Goal: Task Accomplishment & Management: Use online tool/utility

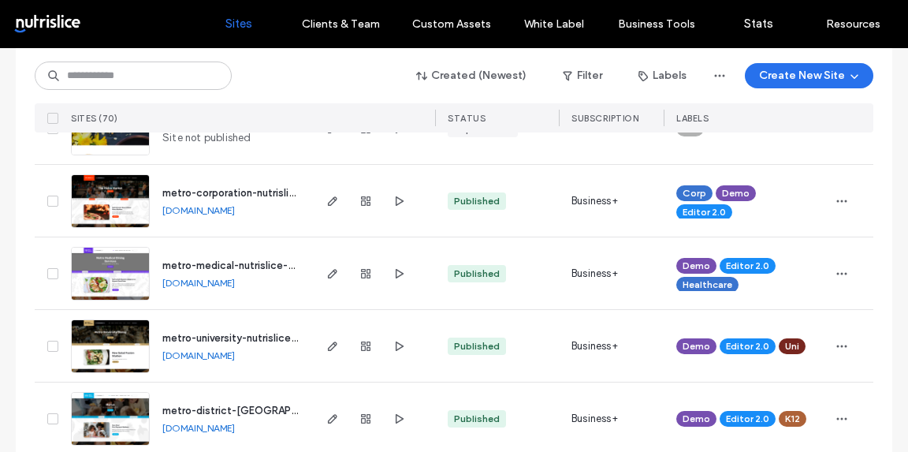
scroll to position [293, 0]
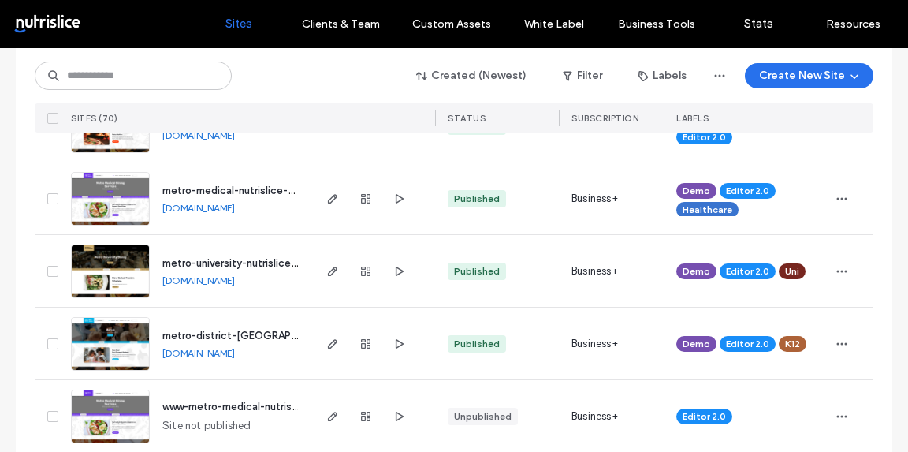
click at [181, 263] on span "metro-university-nutrislice-demo" at bounding box center [242, 263] width 161 height 12
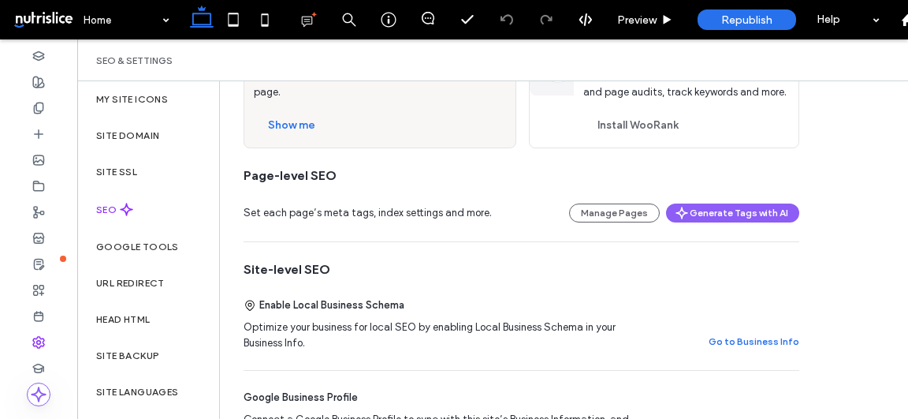
scroll to position [137, 0]
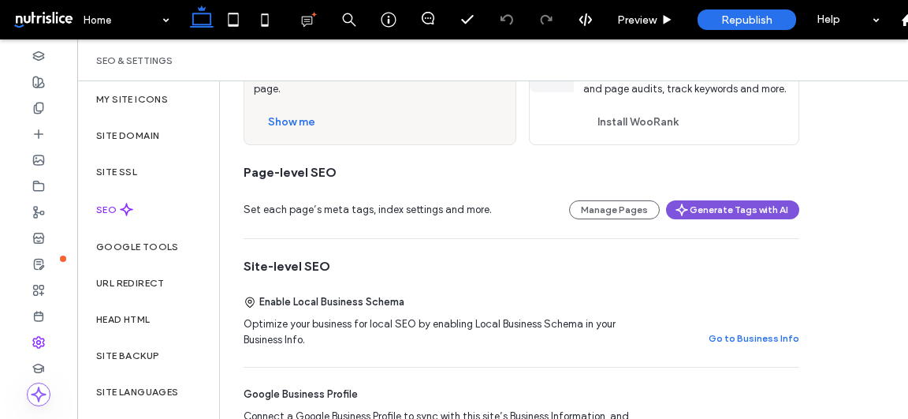
click at [744, 213] on button "Generate Tags with AI" at bounding box center [732, 209] width 133 height 19
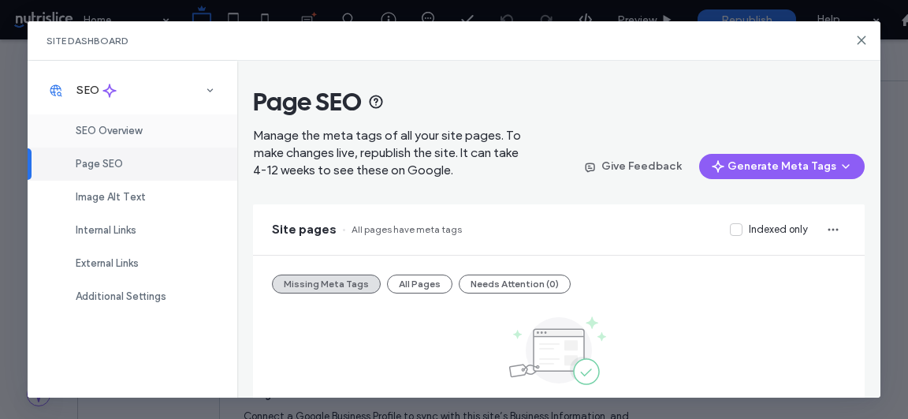
click at [124, 129] on span "SEO Overview" at bounding box center [109, 131] width 66 height 12
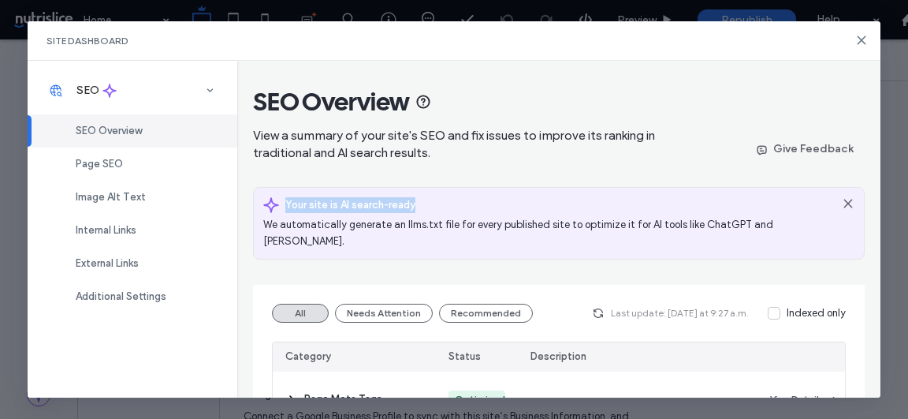
drag, startPoint x: 286, startPoint y: 203, endPoint x: 422, endPoint y: 199, distance: 135.6
click at [422, 199] on div "Your site is AI search-ready" at bounding box center [547, 205] width 569 height 16
click at [337, 230] on span "We automatically generate an llms.txt file for every published site to optimize…" at bounding box center [547, 232] width 569 height 33
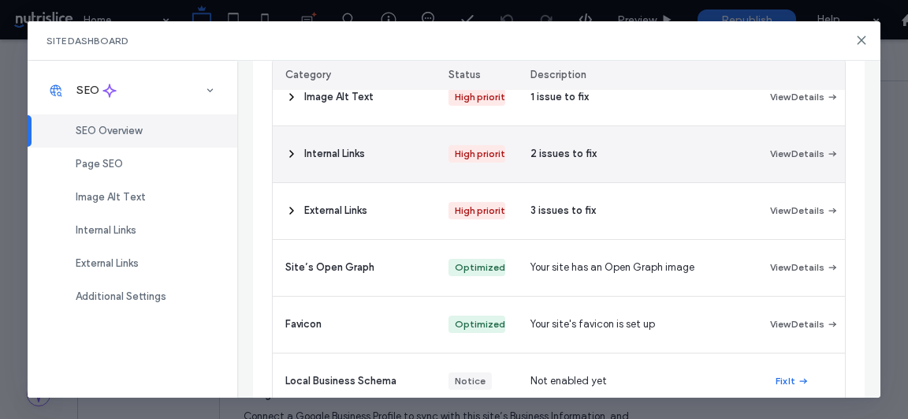
scroll to position [347, 0]
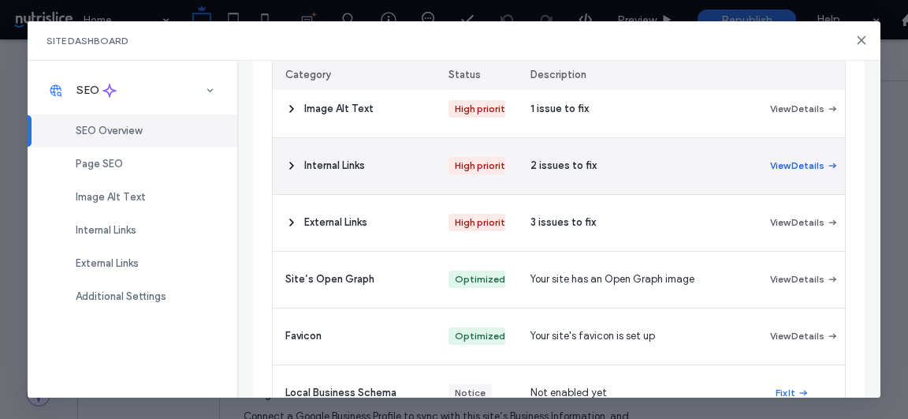
click at [819, 156] on button "View Details" at bounding box center [804, 165] width 57 height 19
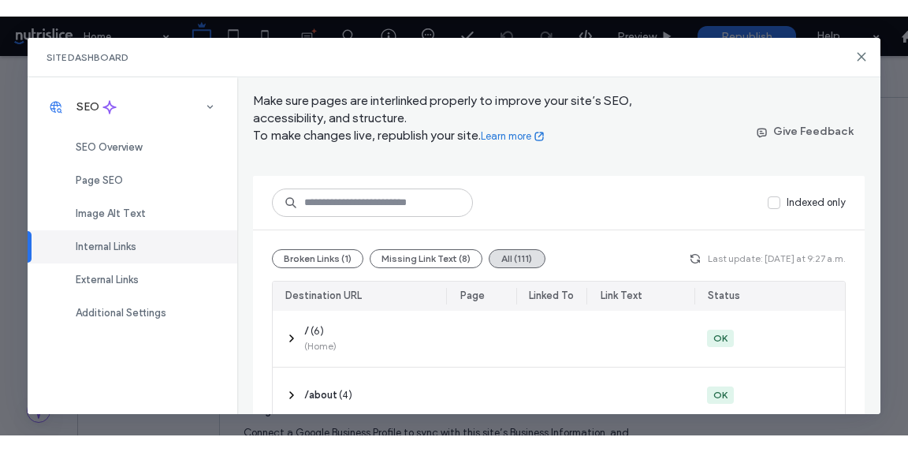
scroll to position [0, 0]
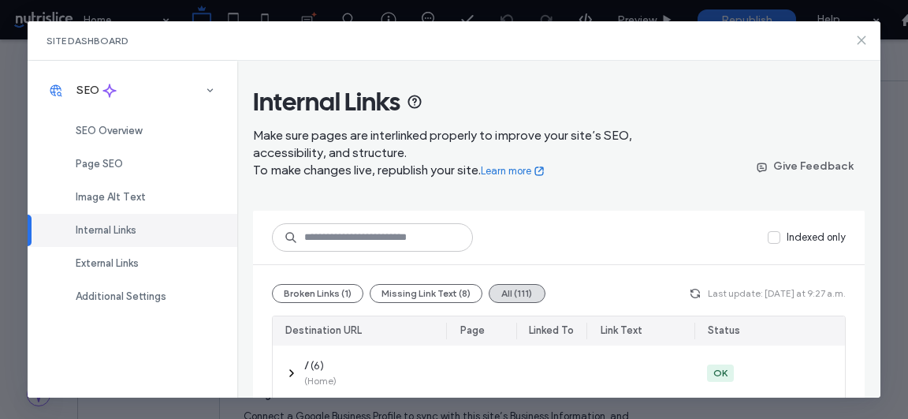
click at [858, 41] on icon at bounding box center [861, 40] width 13 height 13
